Goal: Task Accomplishment & Management: Manage account settings

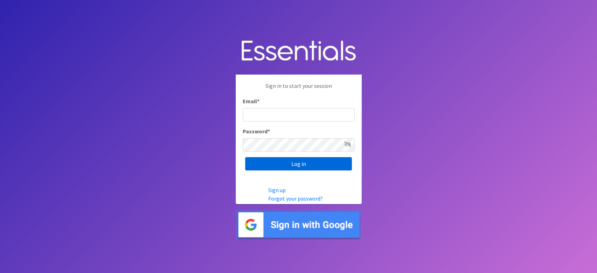
type input "[EMAIL_ADDRESS][DOMAIN_NAME]"
click at [260, 167] on input "Log in" at bounding box center [298, 163] width 107 height 13
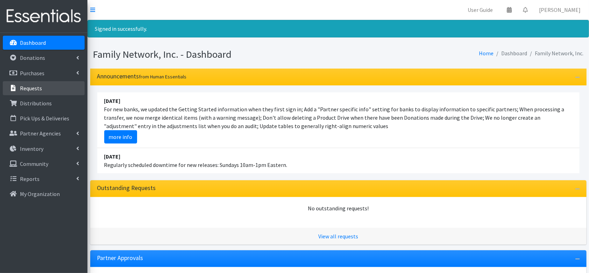
click at [35, 87] on p "Requests" at bounding box center [31, 88] width 22 height 7
